Goal: Communication & Community: Answer question/provide support

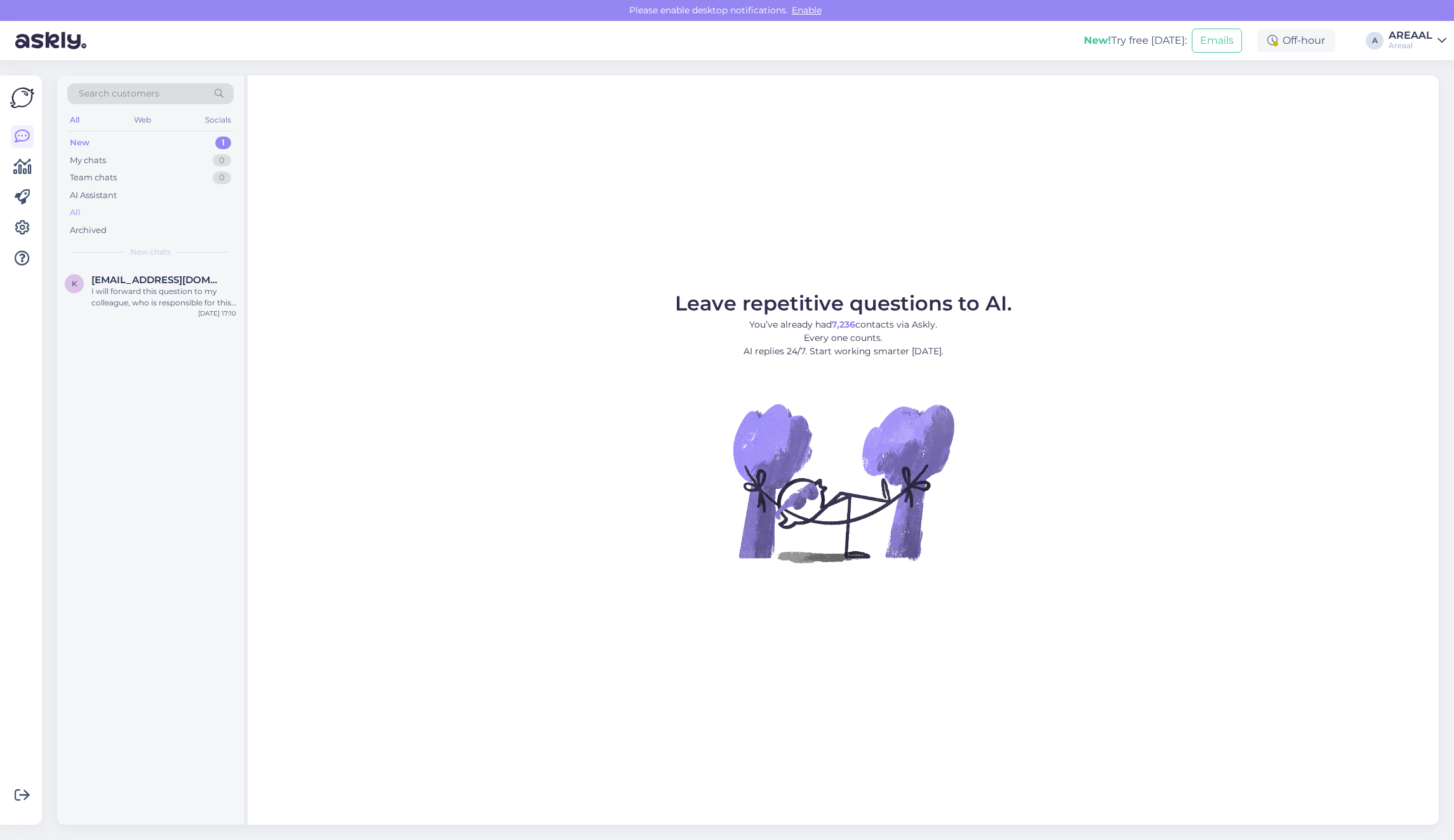
drag, startPoint x: 0, startPoint y: 0, endPoint x: 105, endPoint y: 217, distance: 241.1
click at [105, 217] on div "All" at bounding box center [150, 212] width 166 height 18
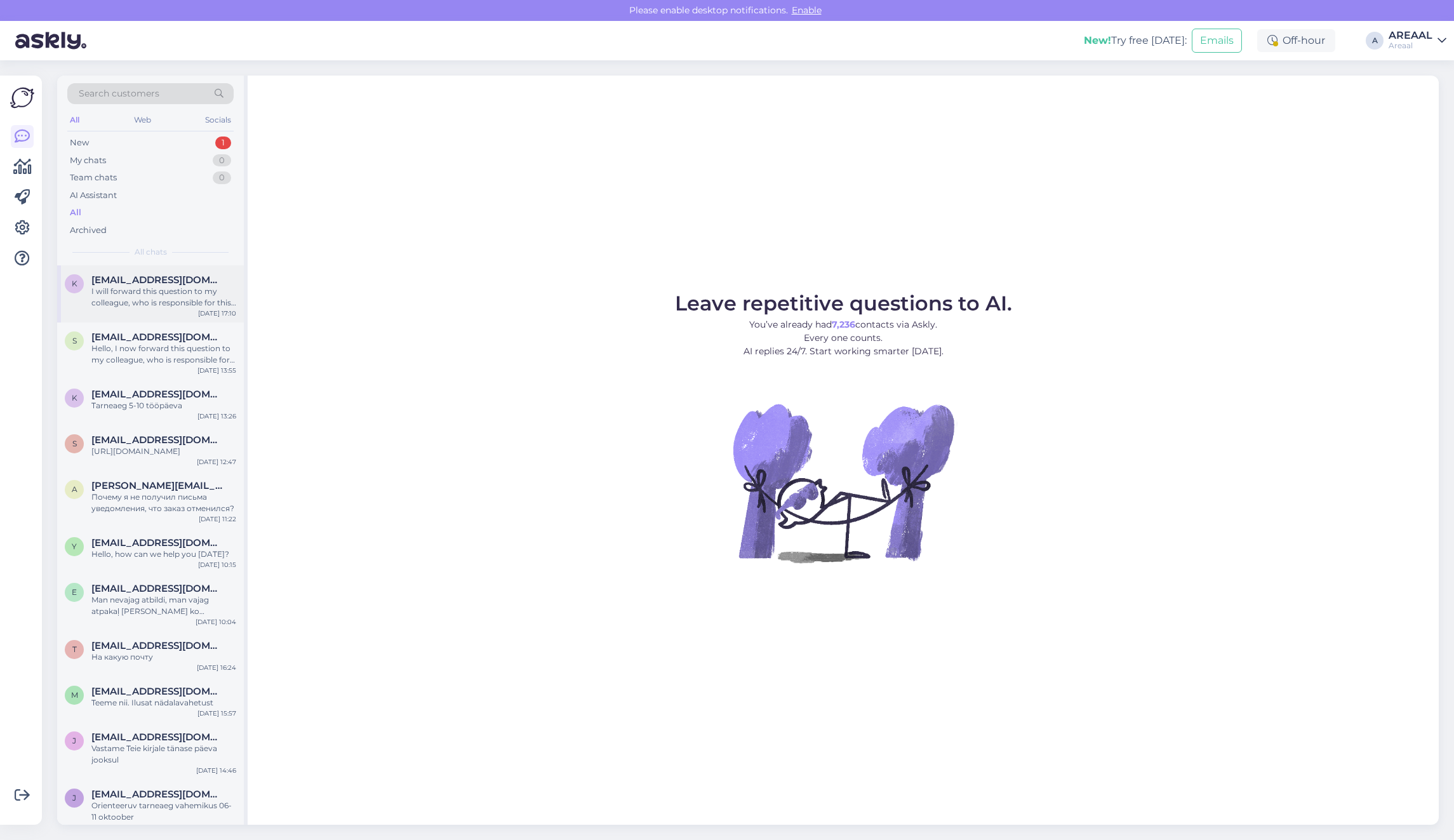
click at [159, 298] on div "I will forward this question to my colleague, who is responsible for this. The …" at bounding box center [164, 297] width 144 height 23
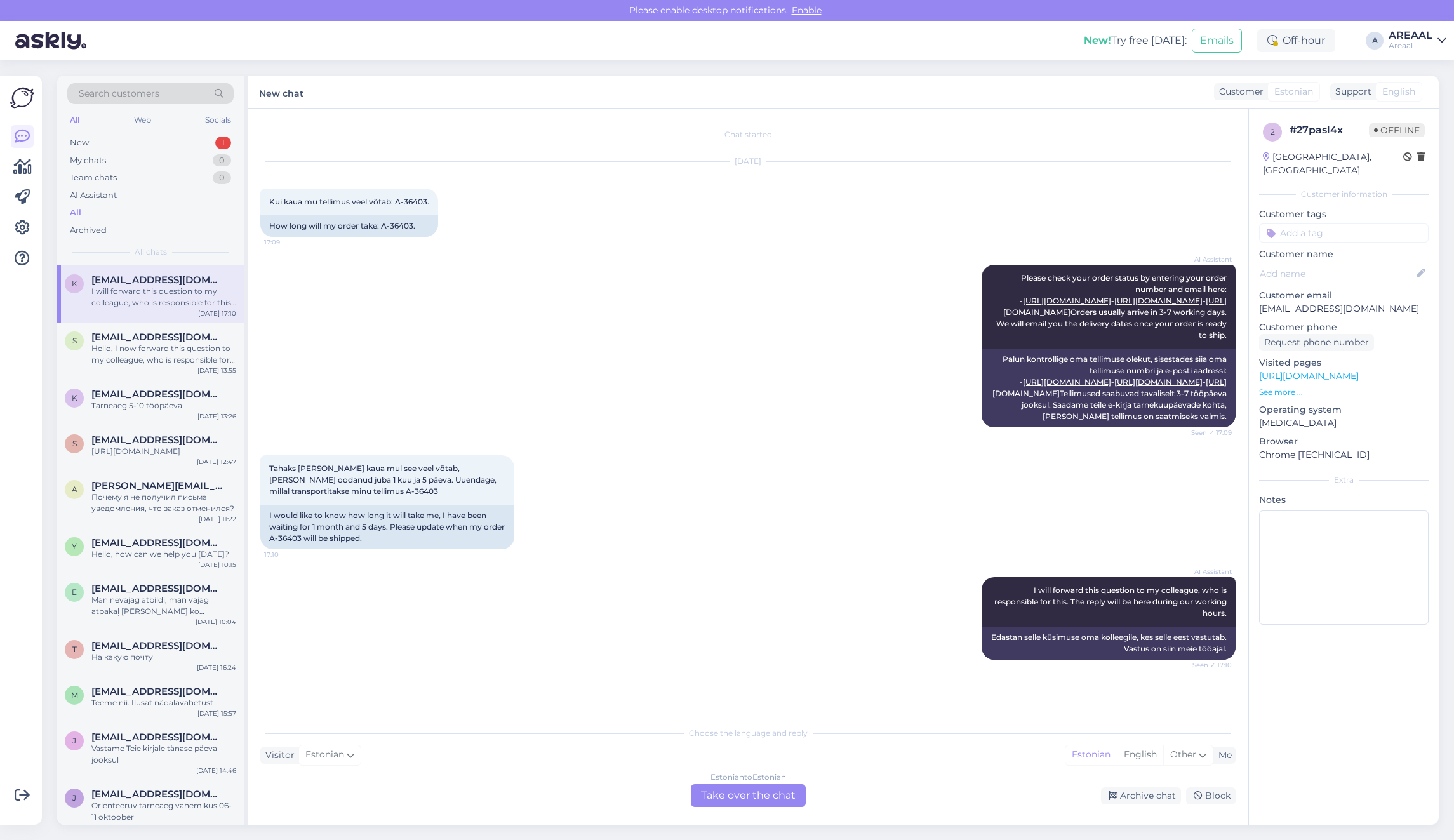
scroll to position [21, 0]
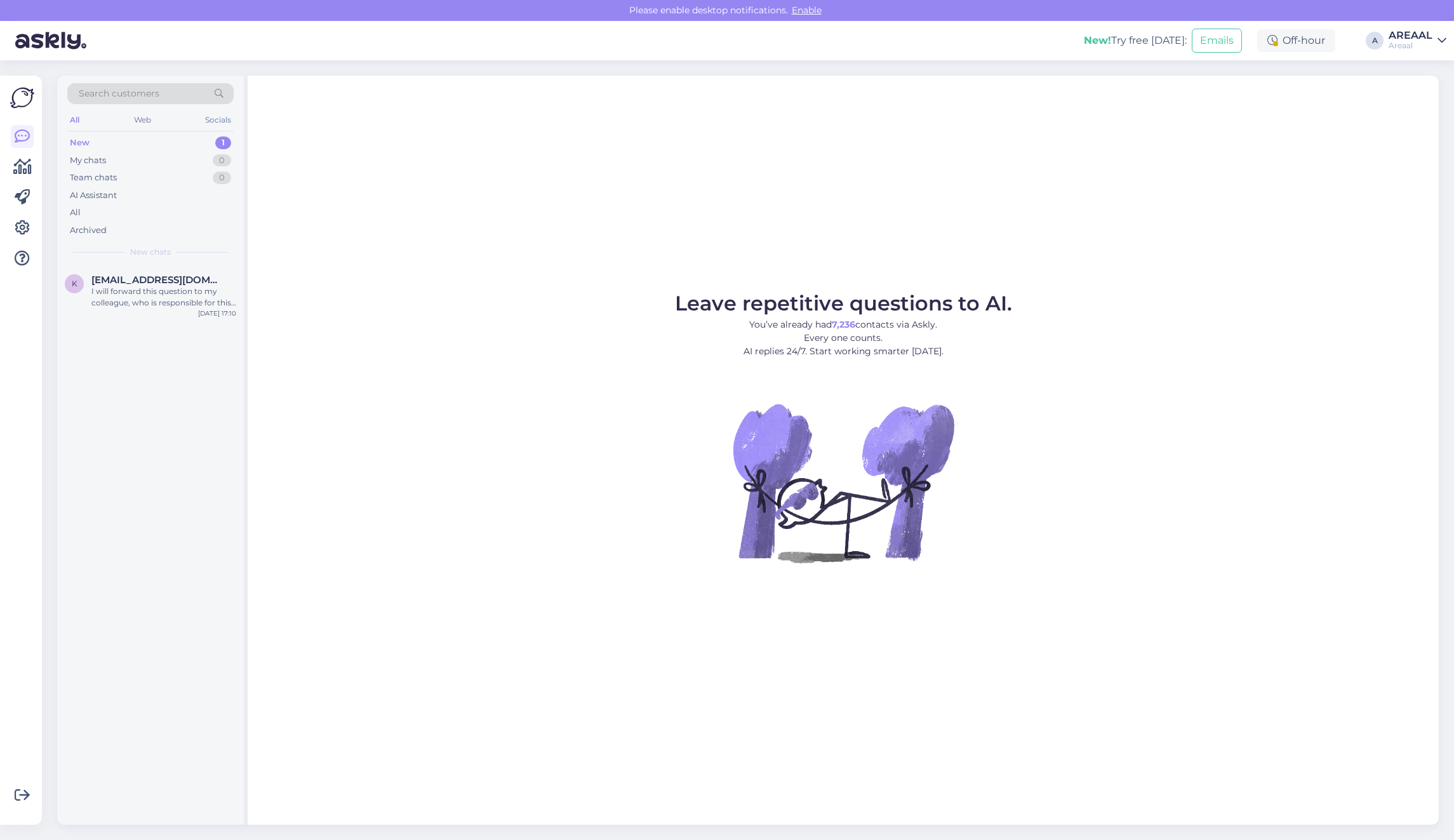
click at [770, 407] on img at bounding box center [843, 483] width 229 height 229
click at [150, 315] on div "k kaismartin1@gmail.com I will forward this question to my colleague, who is re…" at bounding box center [150, 294] width 187 height 57
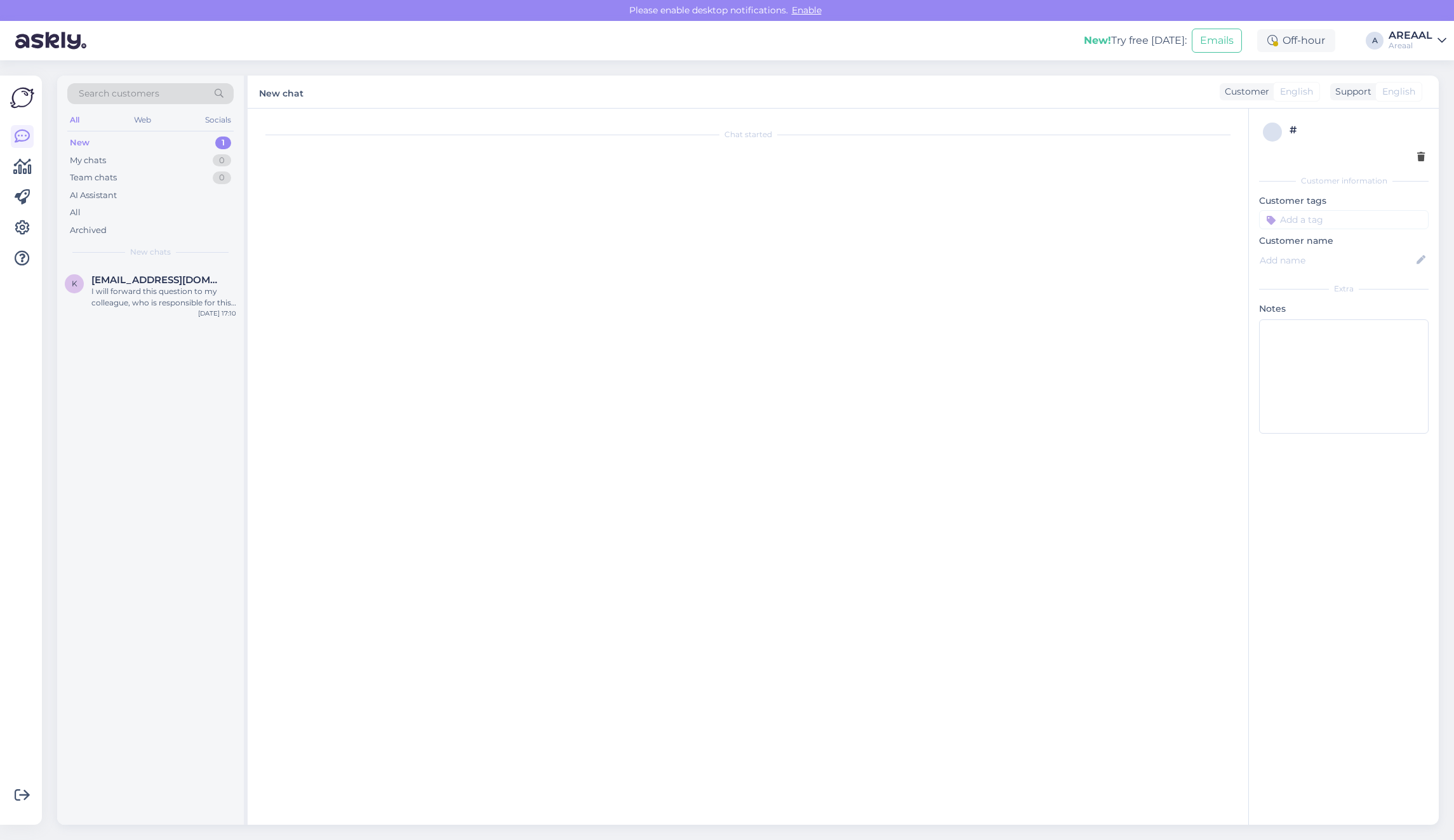
scroll to position [21, 0]
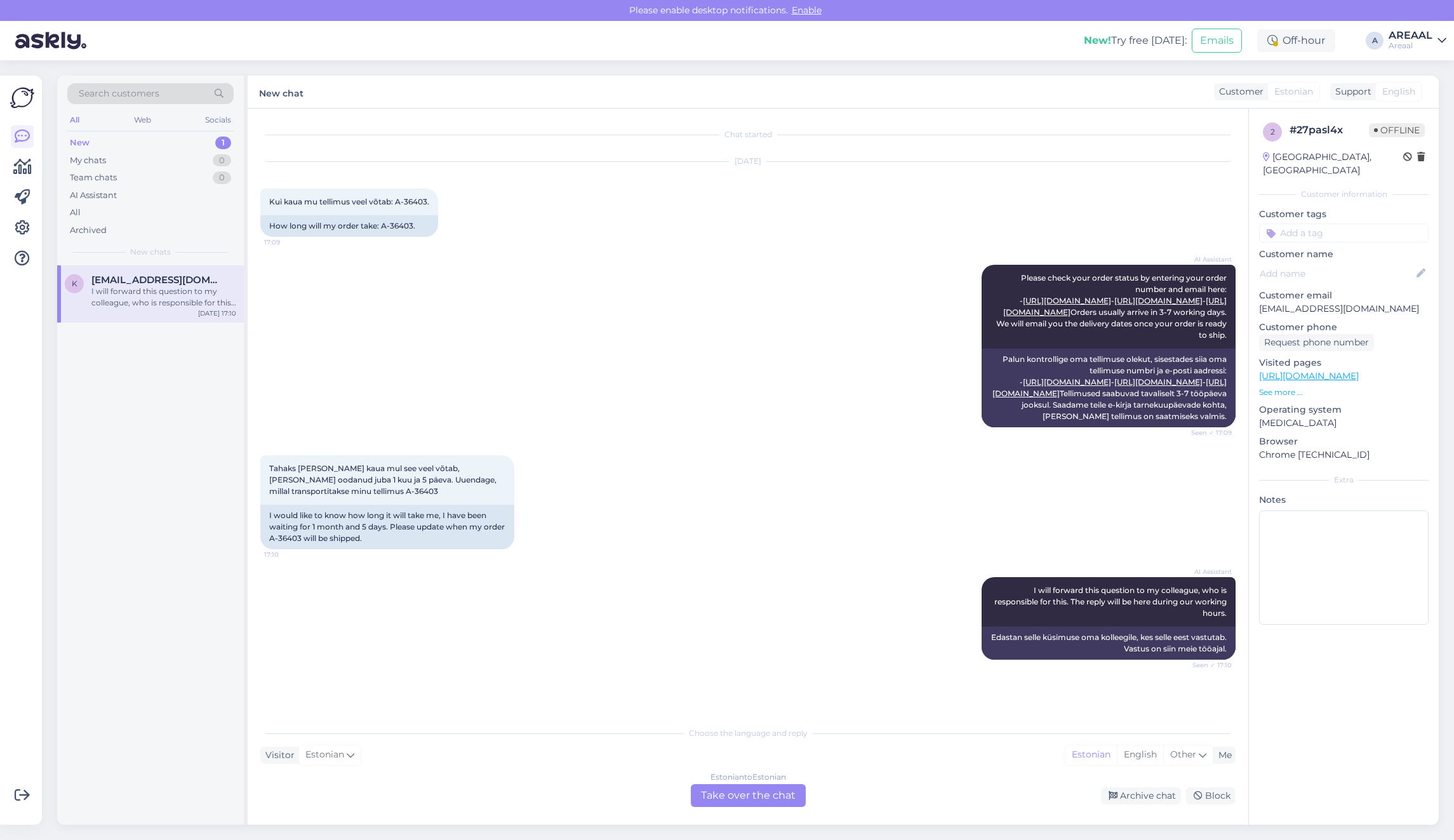
click at [811, 814] on div "Chat started Oct 5 2025 Kui kaua mu tellimus veel võtab: A-36403. 17:09 How lon…" at bounding box center [748, 466] width 1001 height 717
click at [795, 805] on div "Estonian to Estonian Take over the chat" at bounding box center [748, 795] width 115 height 23
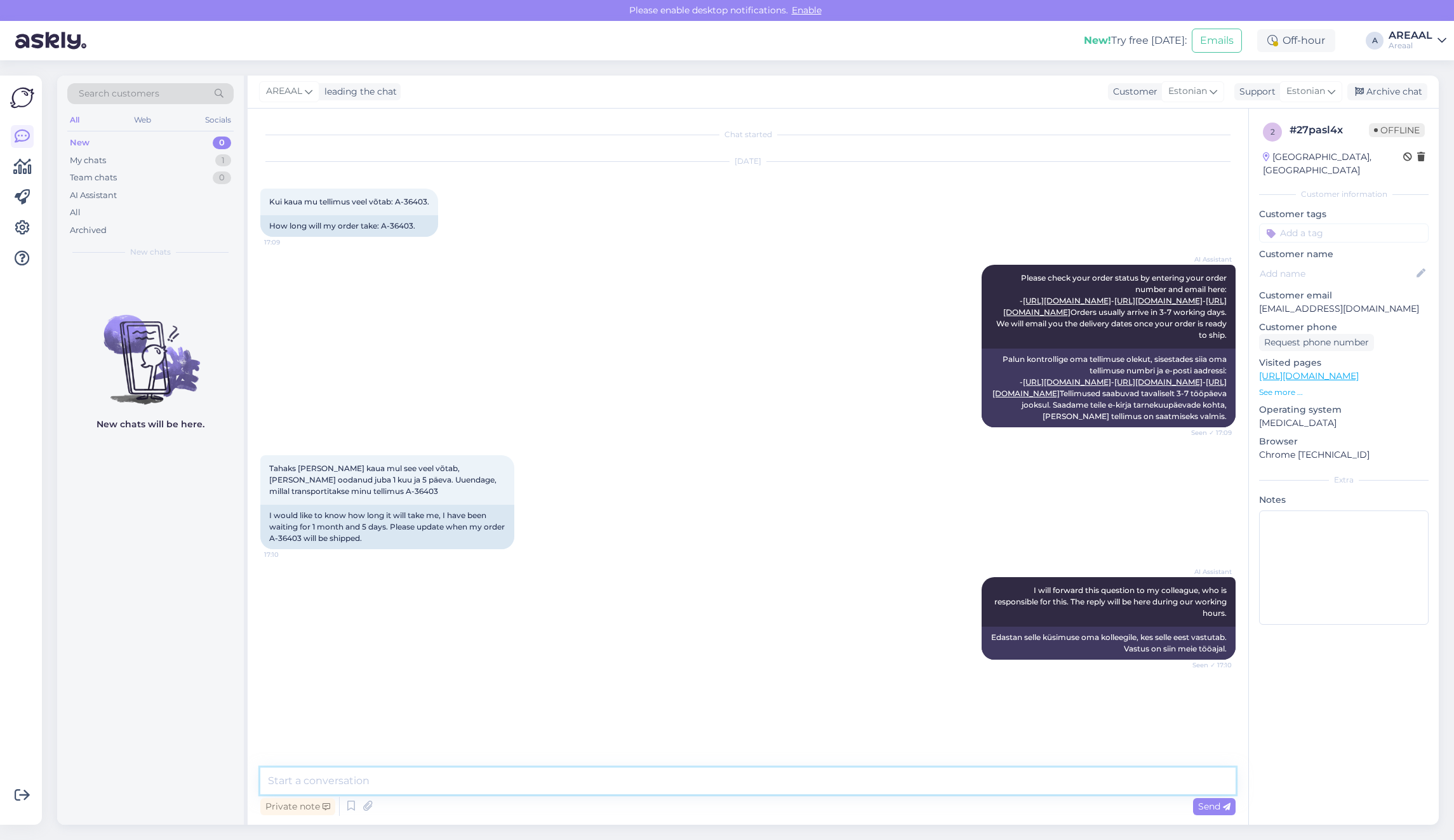
click at [772, 789] on textarea at bounding box center [747, 781] width 975 height 27
paste textarea "Tellimus töötlemises. Orienteeruv tarneaeg 07.10-09.10"
type textarea "Tellimus töötlemises. Orienteeruv tarneaeg 07.10-09.10"
click at [1413, 93] on div "Archive chat" at bounding box center [1388, 92] width 80 height 17
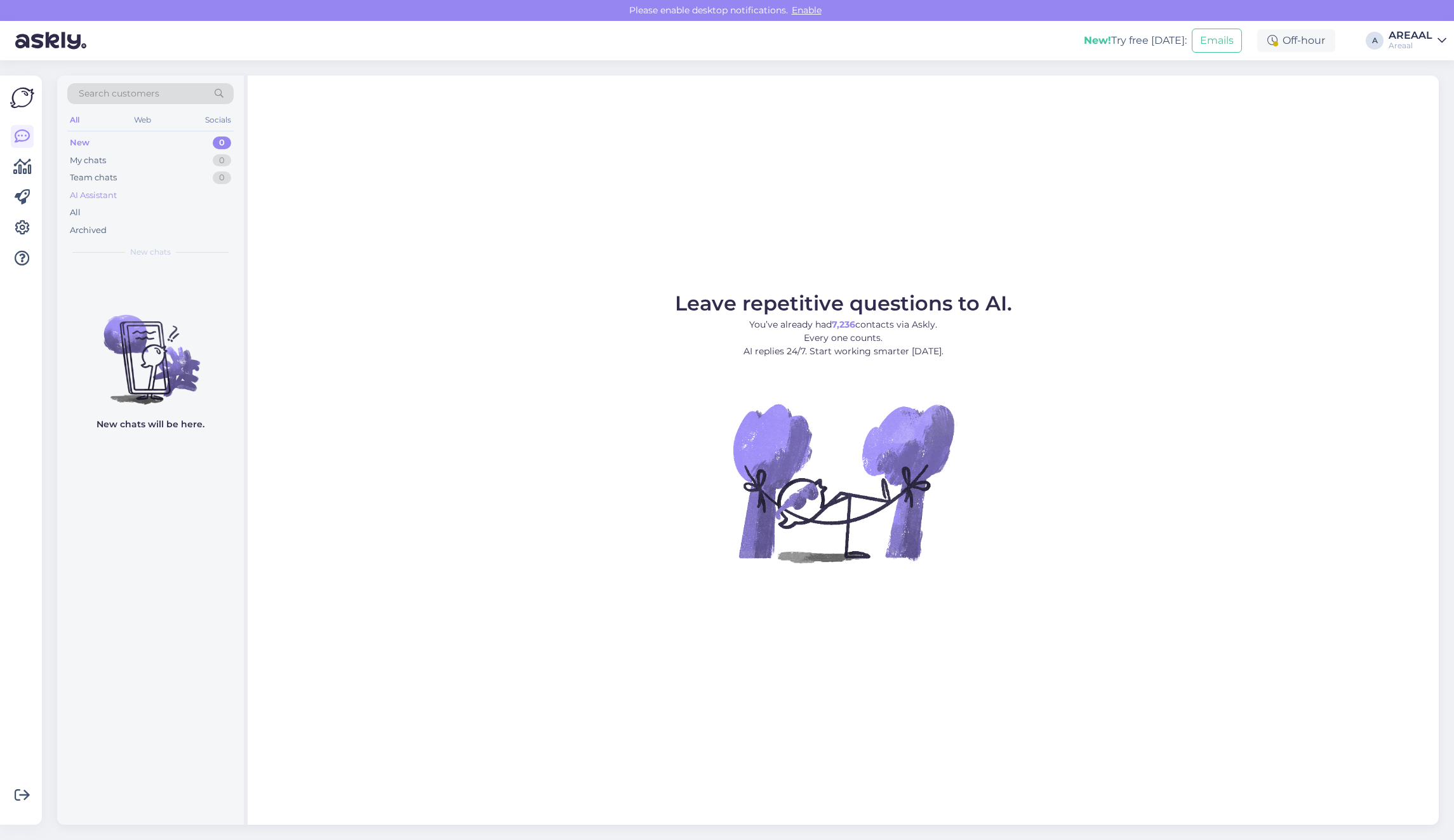
click at [158, 201] on div "AI Assistant" at bounding box center [150, 195] width 166 height 18
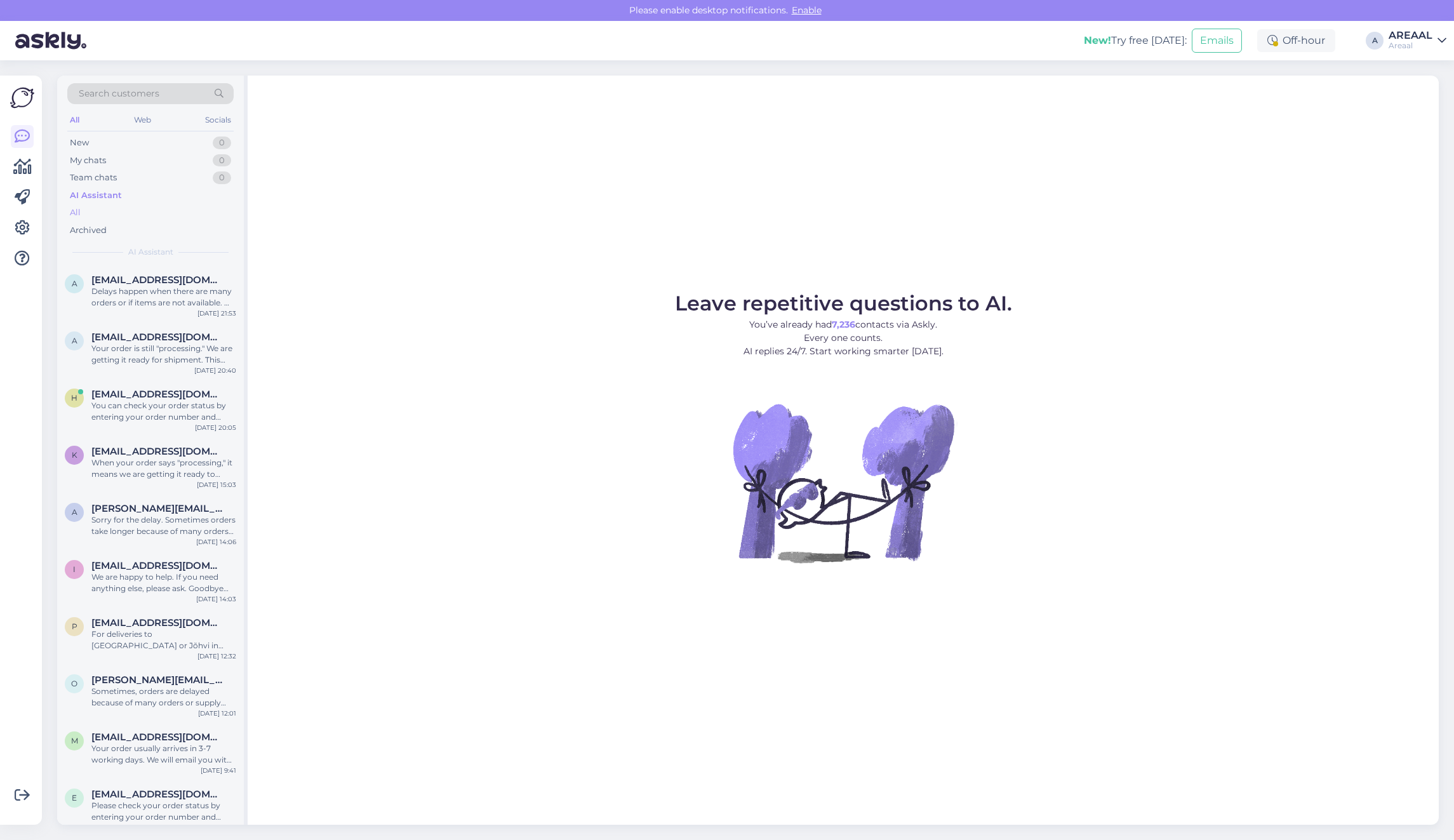
click at [160, 210] on div "All" at bounding box center [150, 212] width 166 height 18
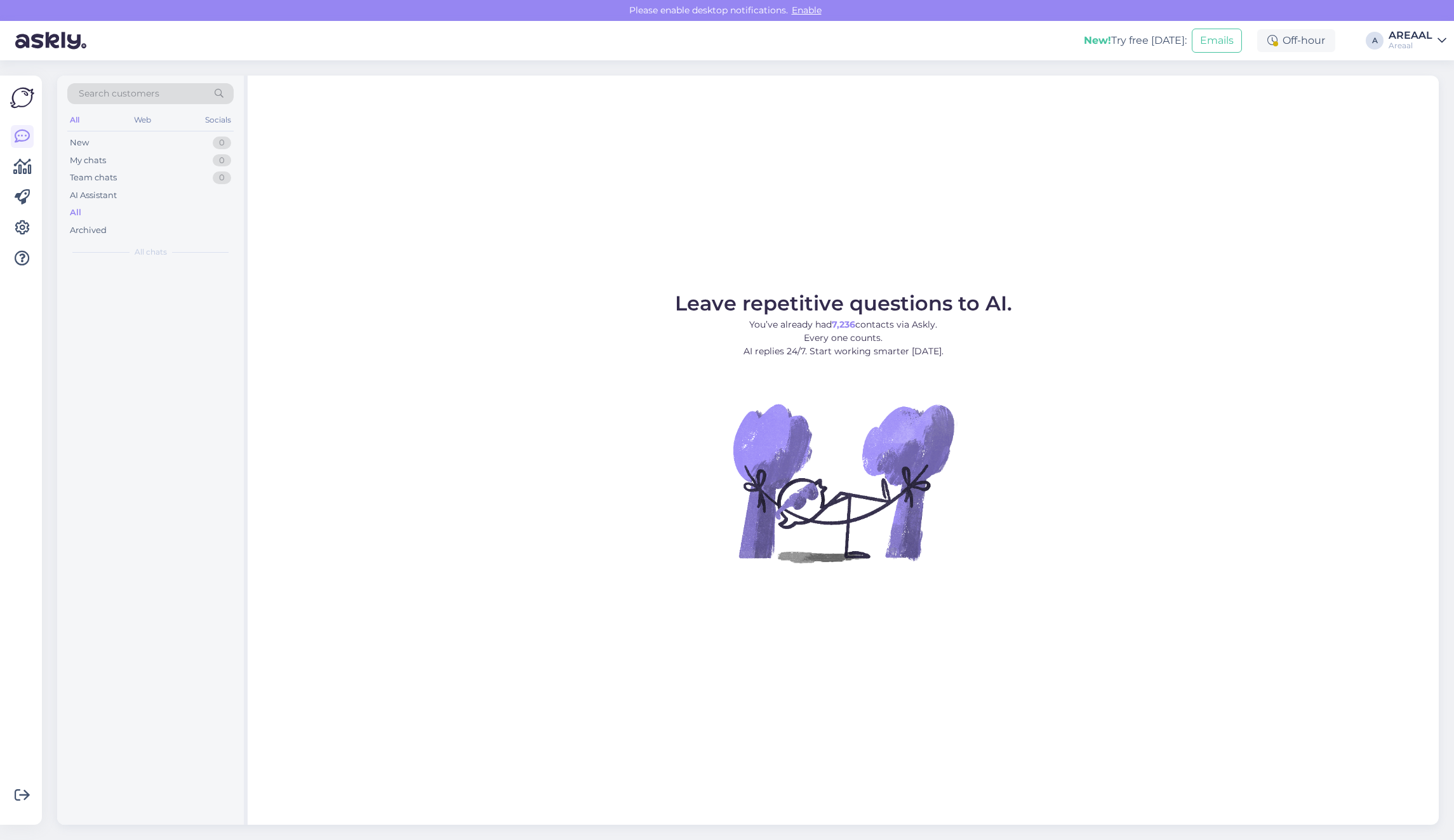
click at [160, 211] on div "All" at bounding box center [150, 212] width 166 height 18
